Goal: Transaction & Acquisition: Purchase product/service

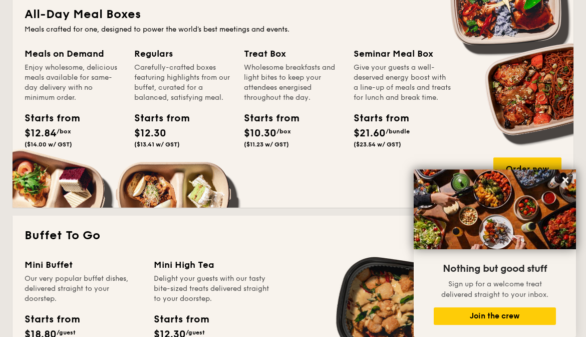
scroll to position [679, 0]
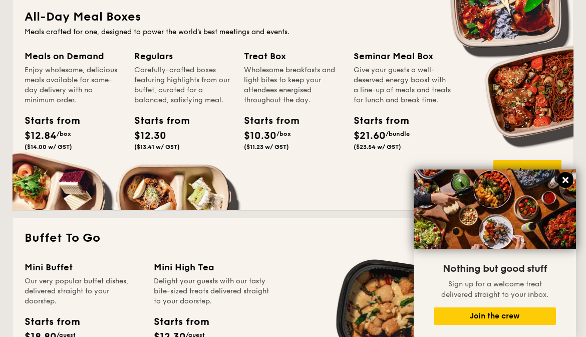
click at [565, 180] on icon at bounding box center [566, 180] width 6 height 6
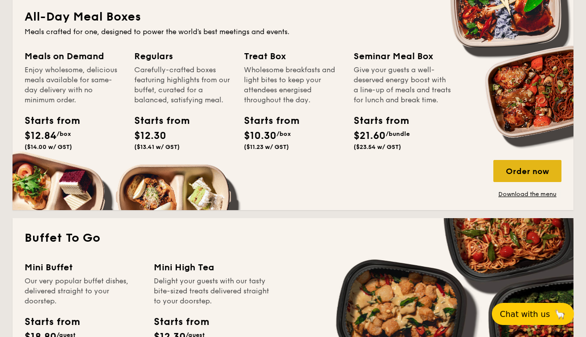
click at [532, 169] on div "Order now" at bounding box center [528, 171] width 68 height 22
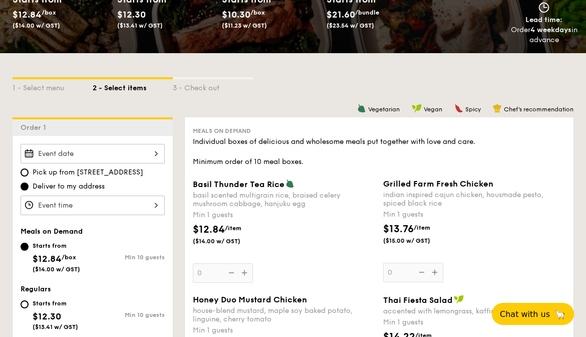
scroll to position [169, 0]
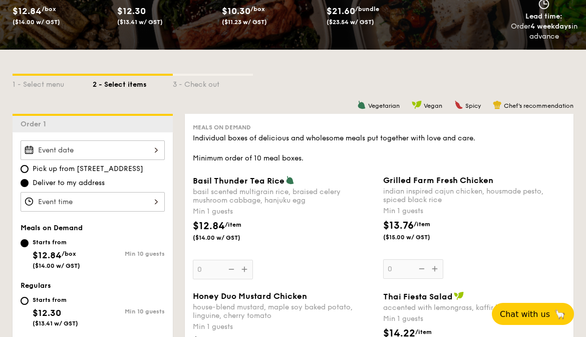
click at [55, 151] on div at bounding box center [93, 150] width 144 height 20
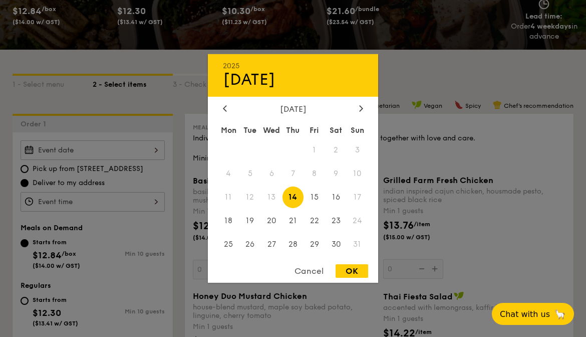
click at [314, 263] on div "2025 Aug [DATE] Tue Wed Thu Fri Sat Sun 1 2 3 4 5 6 7 8 9 10 11 12 13 14 15 16 …" at bounding box center [293, 168] width 170 height 229
click at [311, 269] on div "Cancel" at bounding box center [309, 271] width 49 height 14
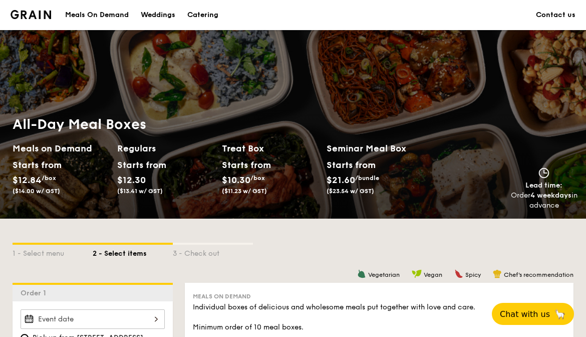
scroll to position [0, 0]
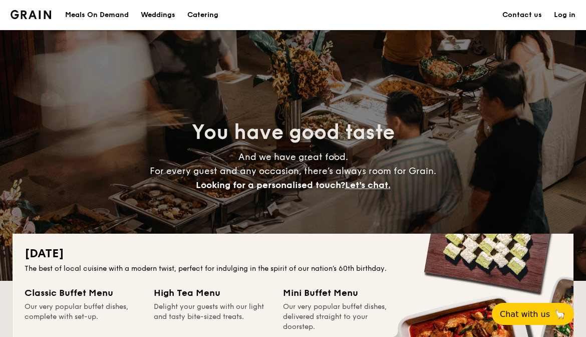
click at [115, 12] on div "Meals On Demand" at bounding box center [97, 15] width 64 height 30
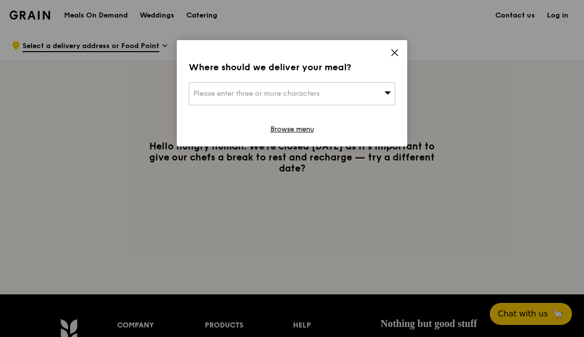
click at [306, 96] on span "Please enter three or more characters" at bounding box center [256, 93] width 126 height 9
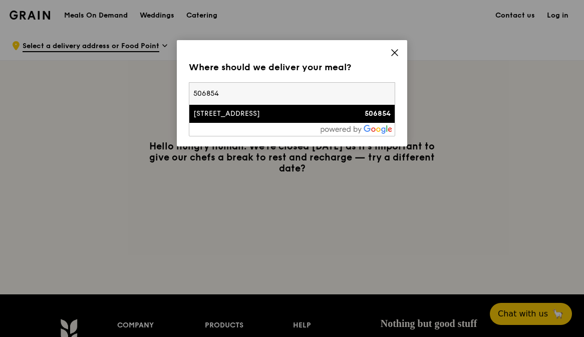
type input "506854"
click at [285, 115] on div "15 Flora Drive, The Jovell" at bounding box center [267, 114] width 148 height 10
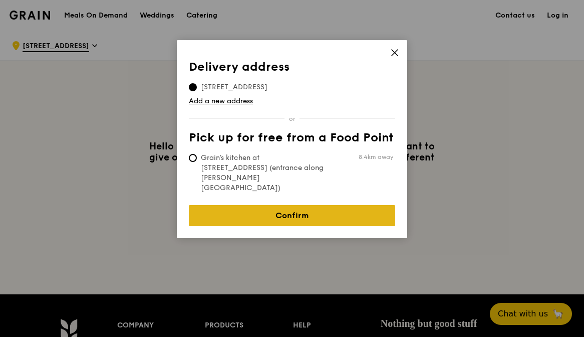
click at [293, 205] on link "Confirm" at bounding box center [292, 215] width 206 height 21
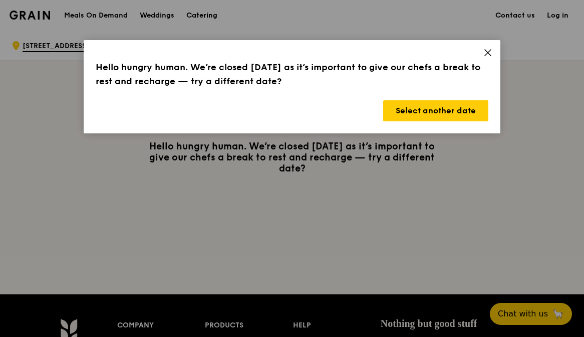
click at [491, 54] on icon at bounding box center [488, 52] width 9 height 9
